Goal: Information Seeking & Learning: Learn about a topic

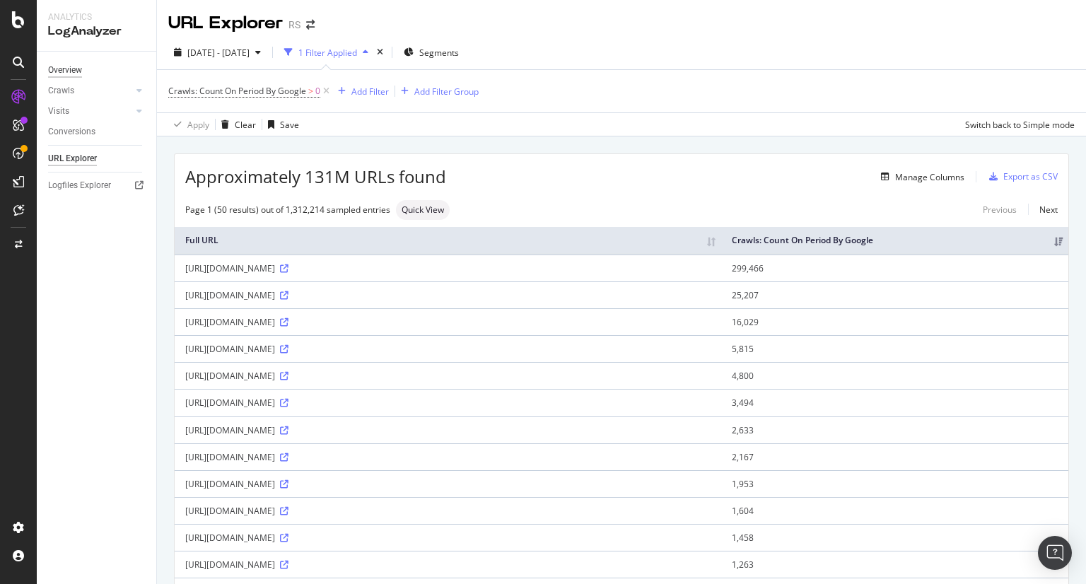
click at [64, 71] on div "Overview" at bounding box center [65, 70] width 34 height 15
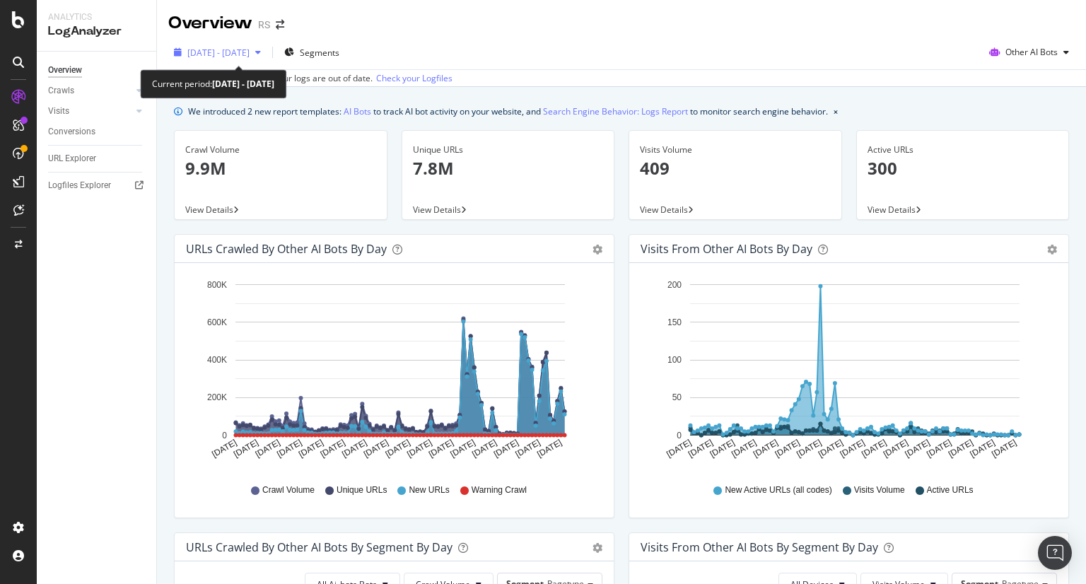
click at [249, 51] on span "2025 May. 15th - Aug. 14th" at bounding box center [218, 53] width 62 height 12
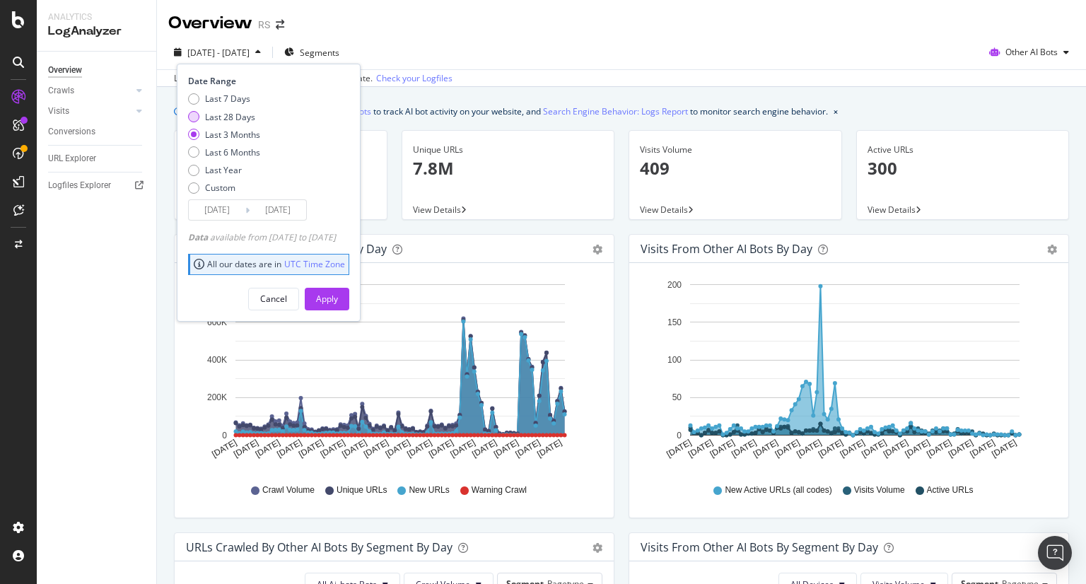
click at [240, 119] on div "Last 28 Days" at bounding box center [230, 117] width 50 height 12
type input "2025/07/18"
click at [348, 311] on div "Date Range Last 7 Days Last 28 Days Last 3 Months Last 6 Months Last Year Custo…" at bounding box center [269, 192] width 184 height 257
click at [338, 307] on div "Apply" at bounding box center [327, 298] width 22 height 21
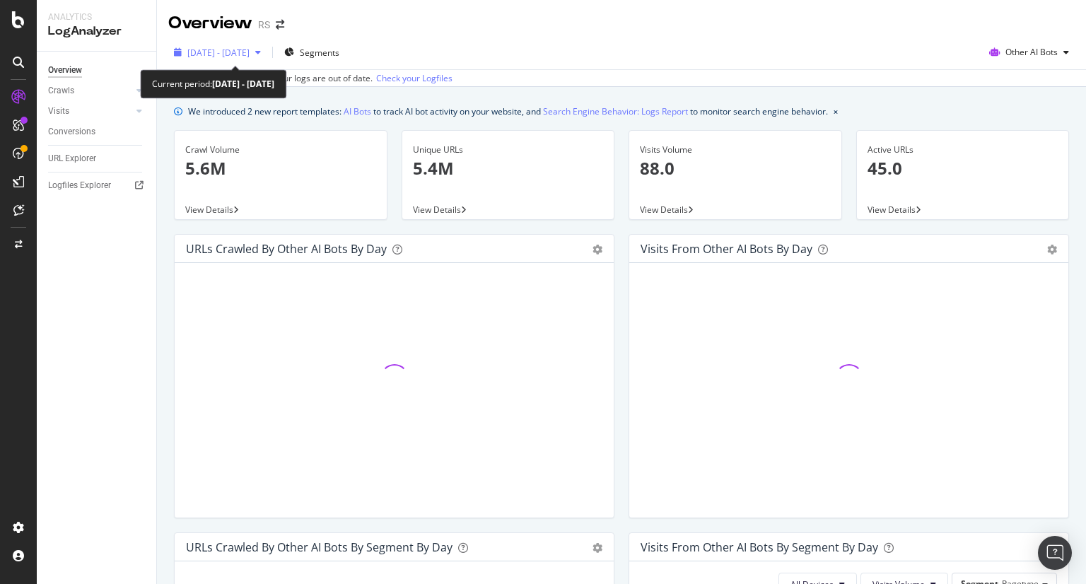
click at [249, 52] on span "[DATE] - [DATE]" at bounding box center [218, 53] width 62 height 12
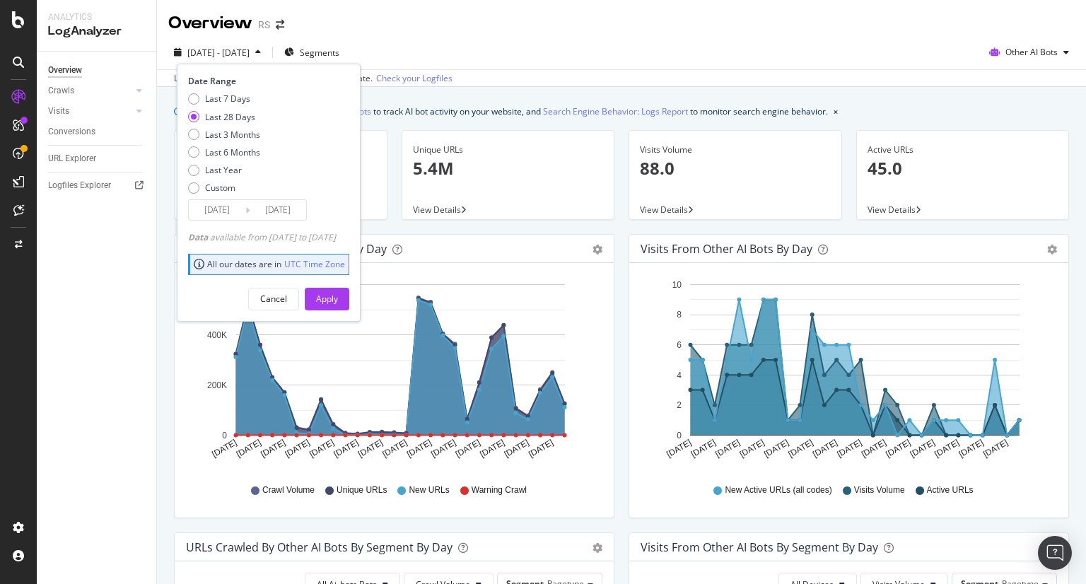
click at [214, 206] on input "2025/07/18" at bounding box center [217, 210] width 57 height 20
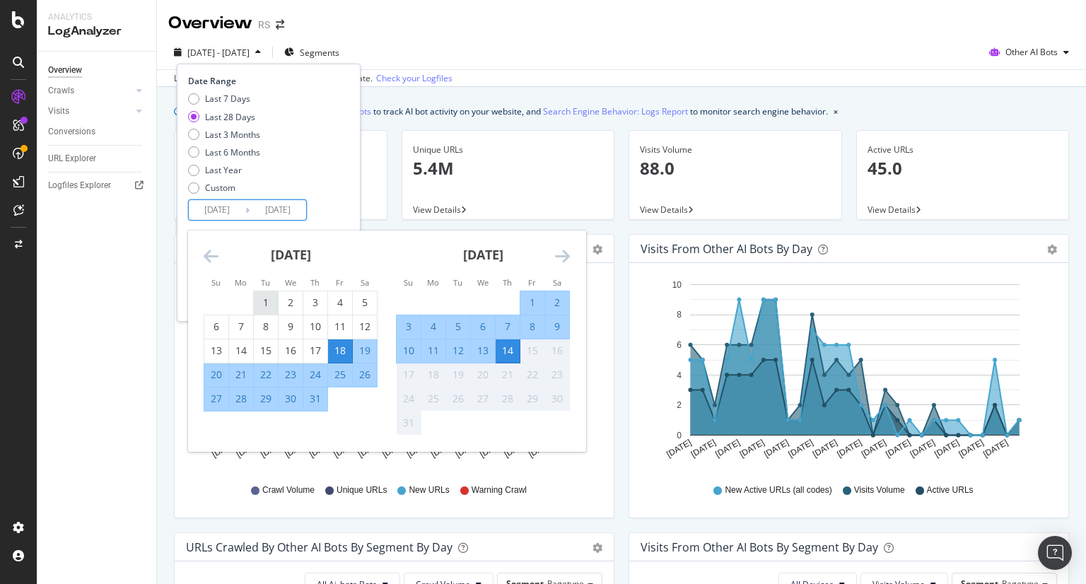
click at [264, 300] on div "1" at bounding box center [266, 302] width 24 height 14
type input "2025/07/01"
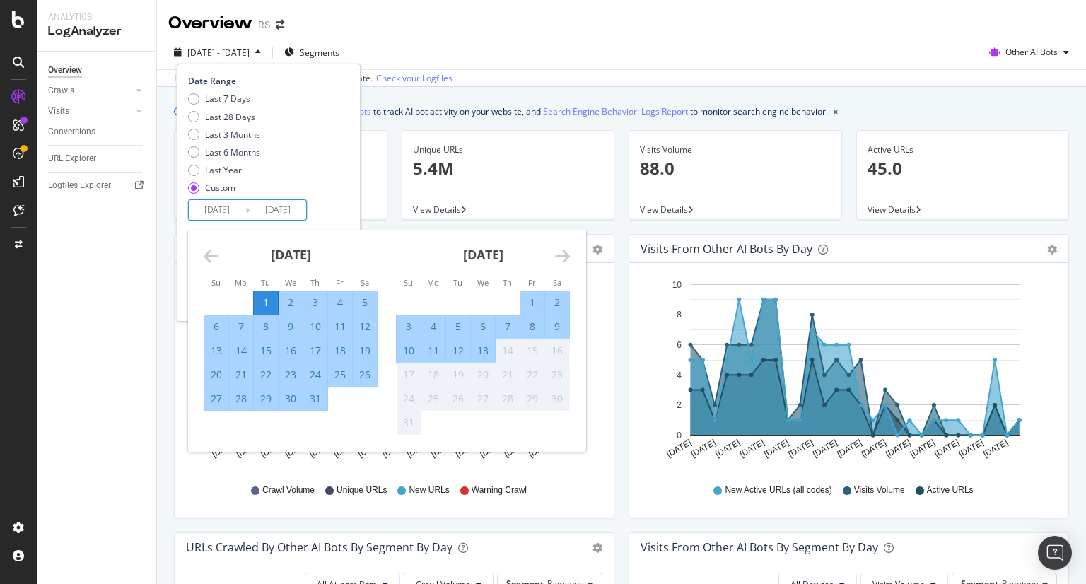
click at [597, 18] on div "Overview RS" at bounding box center [621, 17] width 929 height 35
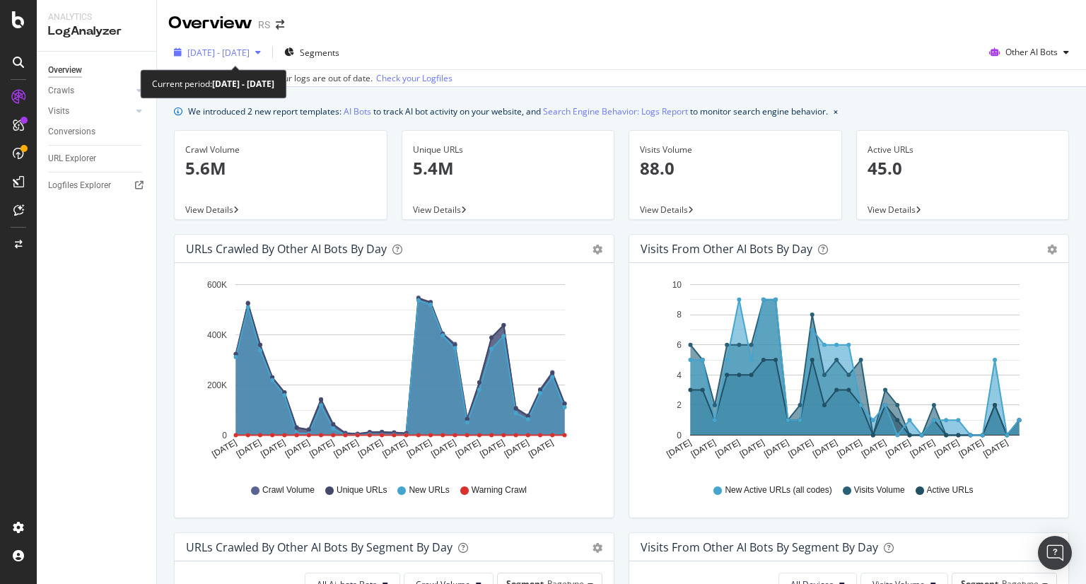
click at [236, 52] on span "[DATE] - [DATE]" at bounding box center [218, 53] width 62 height 12
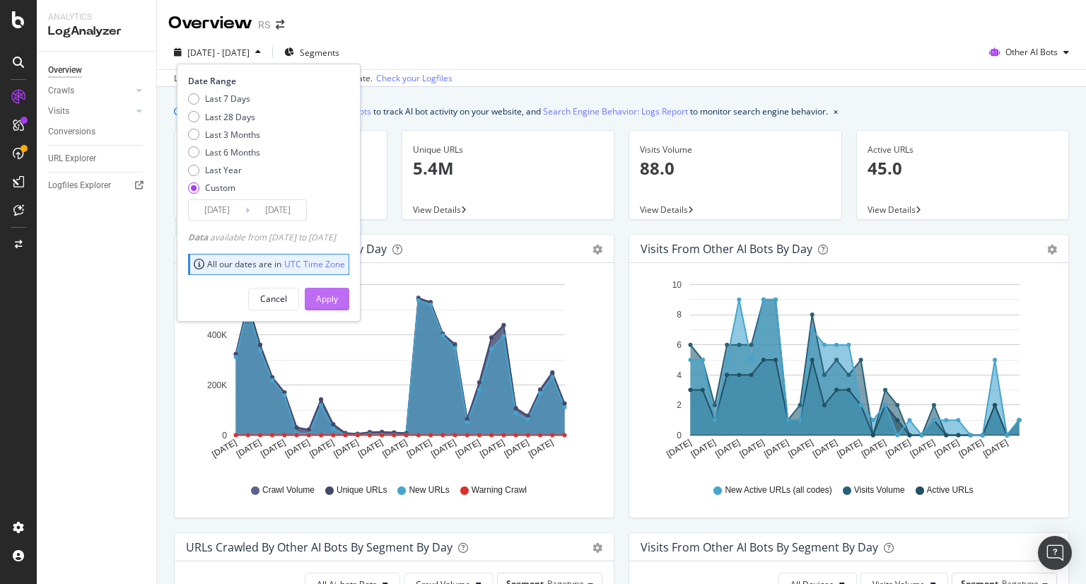
click at [338, 300] on div "Apply" at bounding box center [327, 299] width 22 height 12
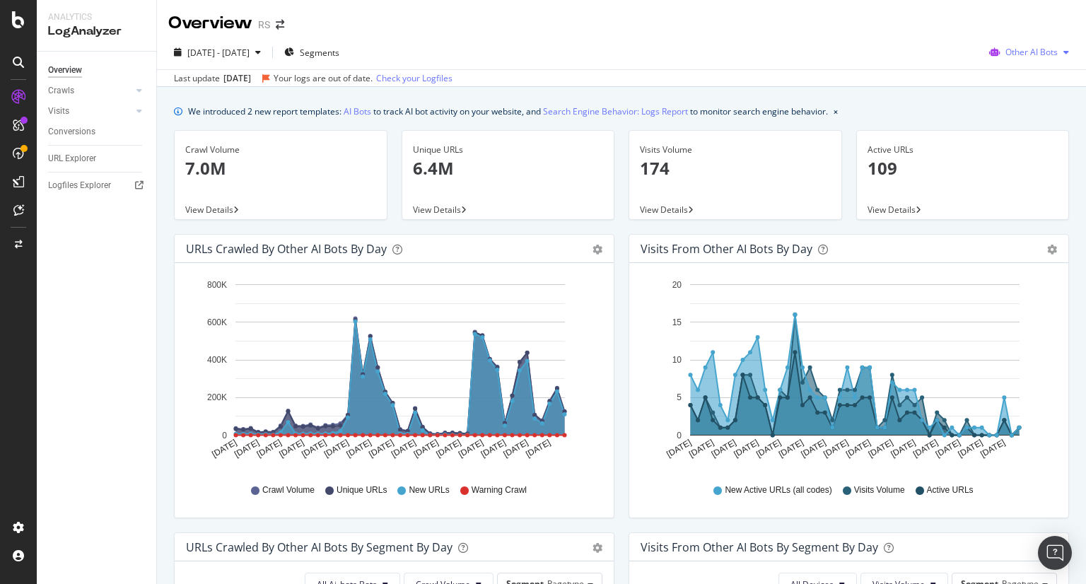
click at [1038, 51] on span "Other AI Bots" at bounding box center [1031, 52] width 52 height 12
click at [888, 73] on div "Last update Aug. 14, 2025 Your logs are out of date. Check your Logfiles" at bounding box center [621, 77] width 929 height 17
click at [1006, 57] on span "Other AI Bots" at bounding box center [1031, 52] width 52 height 12
click at [1016, 129] on span "OpenAI" at bounding box center [1033, 133] width 55 height 13
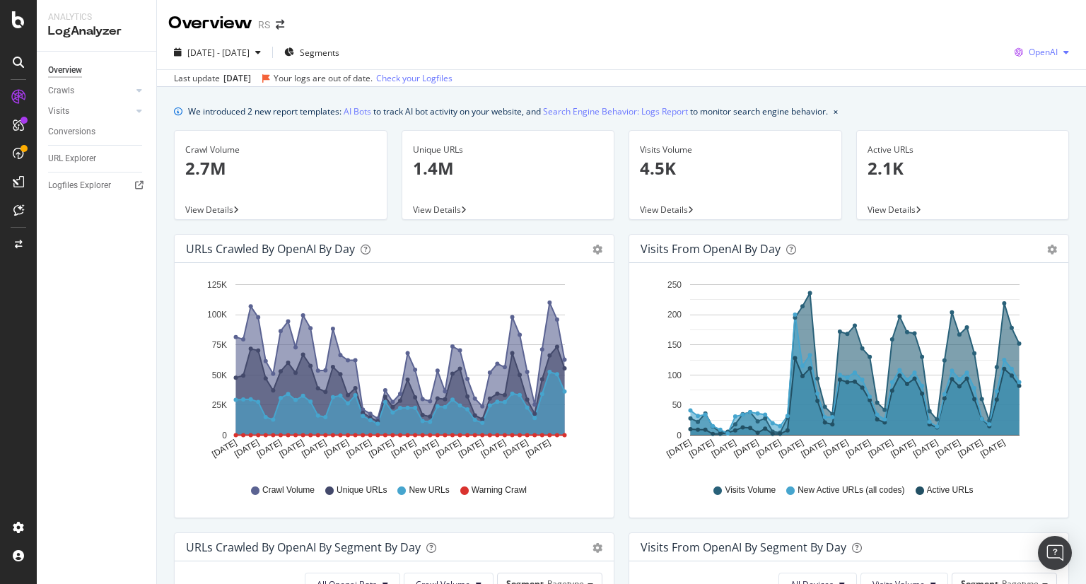
click at [1030, 57] on span "OpenAI" at bounding box center [1042, 52] width 29 height 12
click at [353, 64] on div "2025 Jul. 1st - Aug. 14th Segments OpenAI" at bounding box center [621, 55] width 929 height 28
click at [339, 57] on span "Segments" at bounding box center [320, 53] width 40 height 12
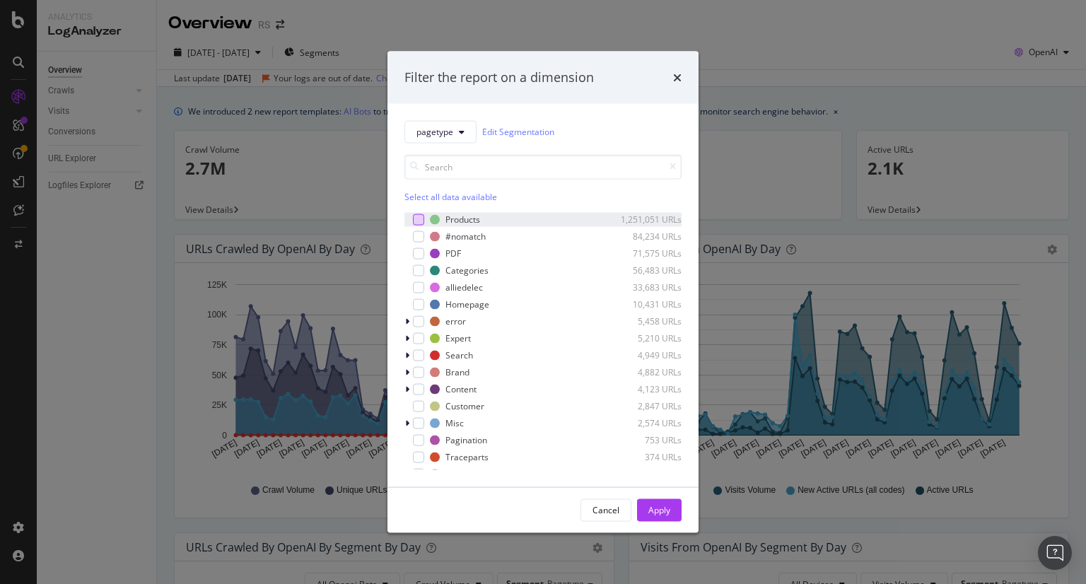
click at [423, 222] on div "modal" at bounding box center [418, 218] width 11 height 11
click at [668, 505] on div "Apply" at bounding box center [659, 510] width 22 height 12
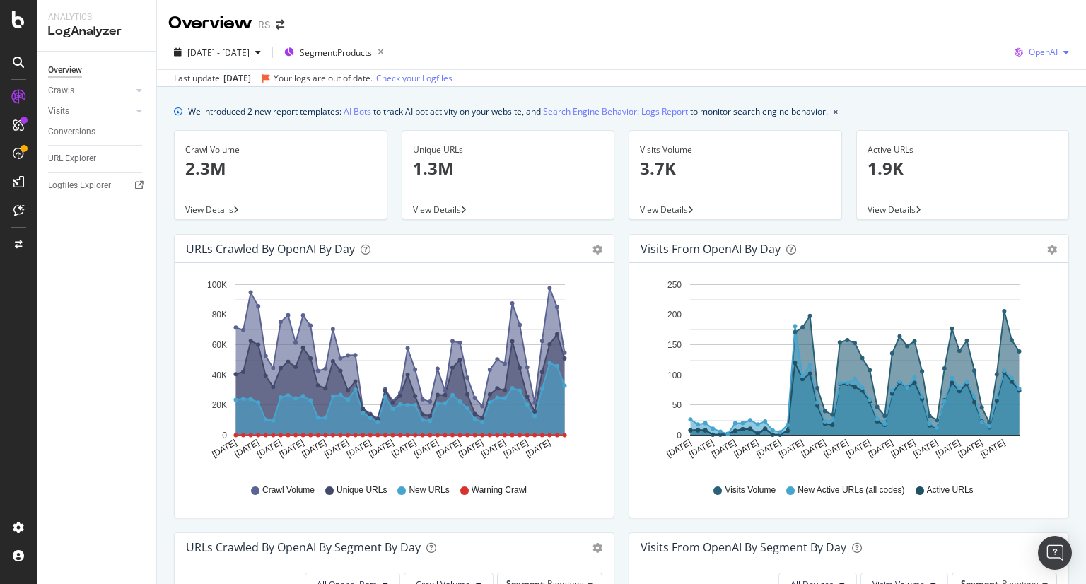
click at [1043, 53] on span "OpenAI" at bounding box center [1042, 52] width 29 height 12
click at [1023, 153] on span "Other AI Bots" at bounding box center [1042, 159] width 52 height 13
